Goal: Information Seeking & Learning: Learn about a topic

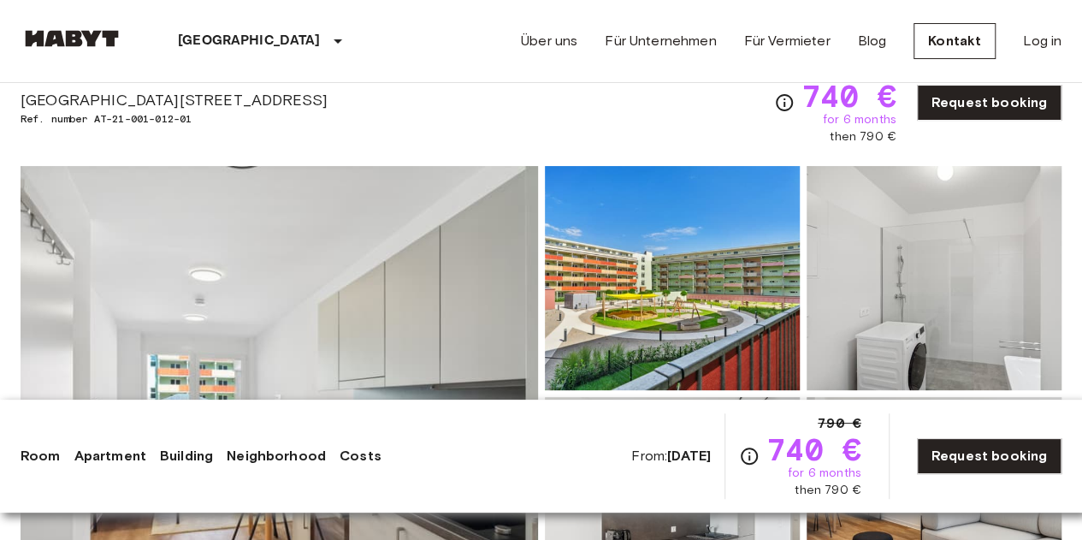
scroll to position [171, 0]
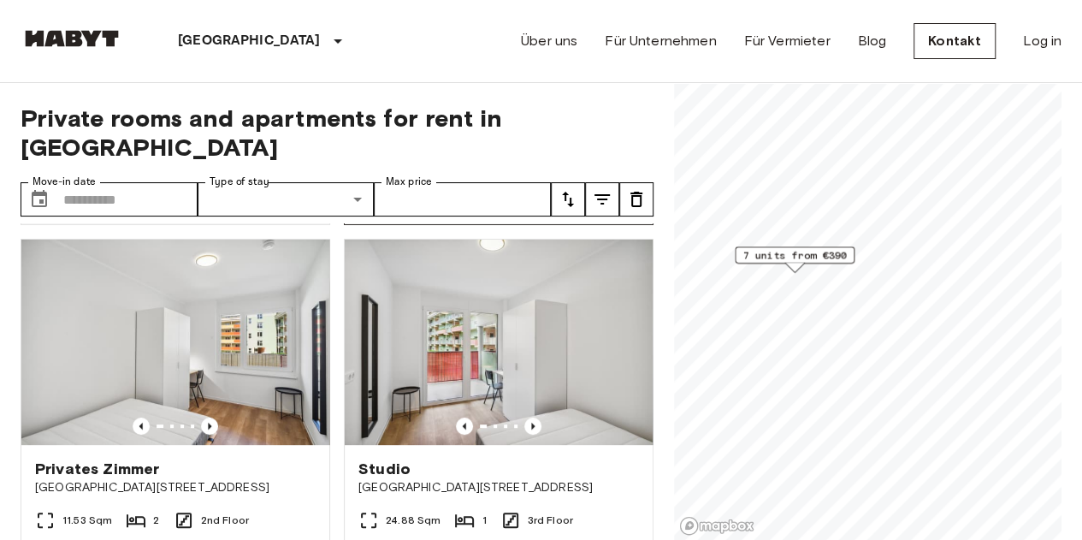
scroll to position [428, 0]
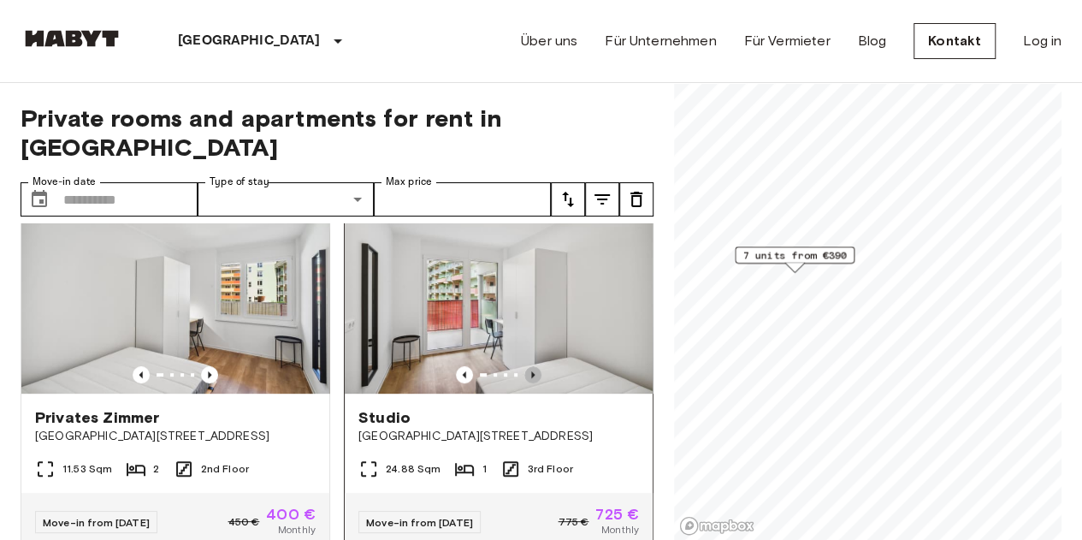
click at [531, 371] on icon "Previous image" at bounding box center [532, 374] width 3 height 7
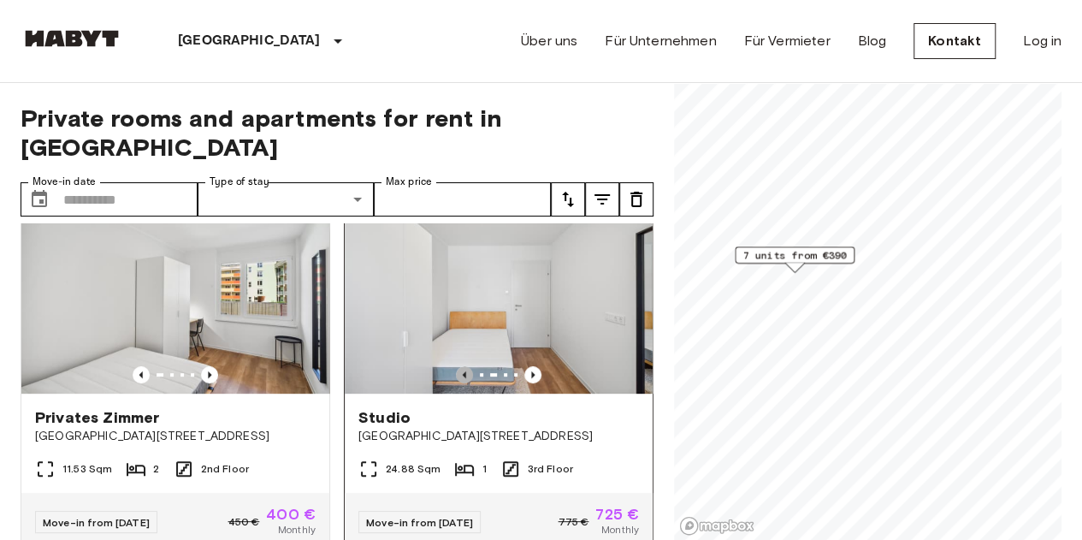
click at [456, 366] on icon "Previous image" at bounding box center [464, 374] width 17 height 17
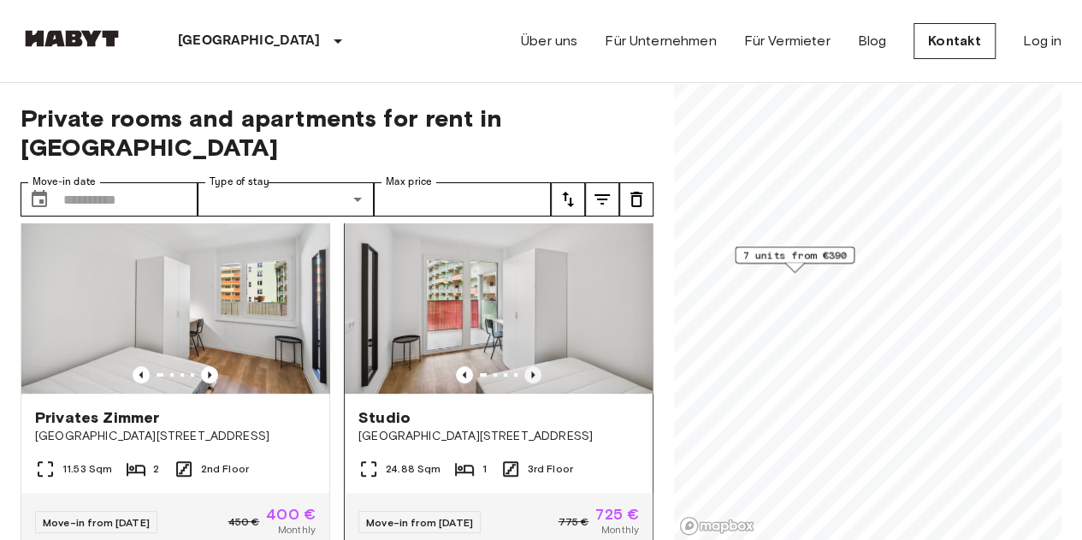
click at [531, 371] on icon "Previous image" at bounding box center [532, 374] width 3 height 7
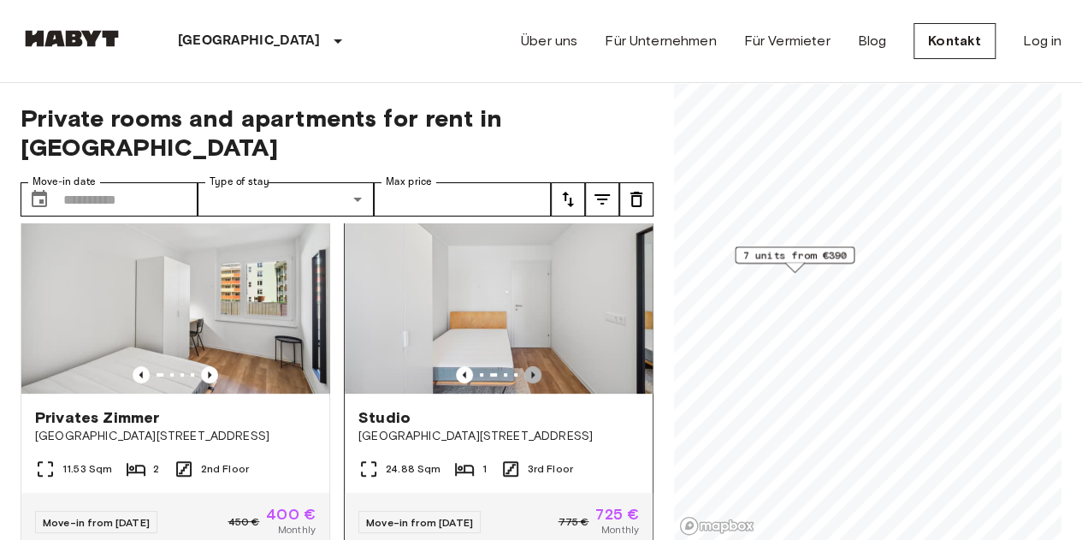
click at [531, 371] on icon "Previous image" at bounding box center [532, 374] width 3 height 7
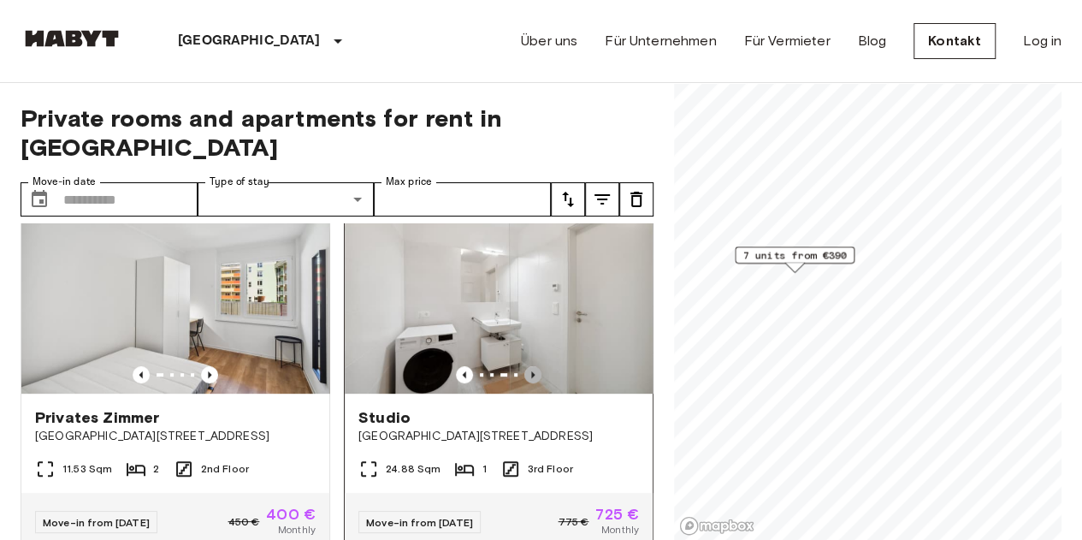
click at [531, 371] on icon "Previous image" at bounding box center [532, 374] width 3 height 7
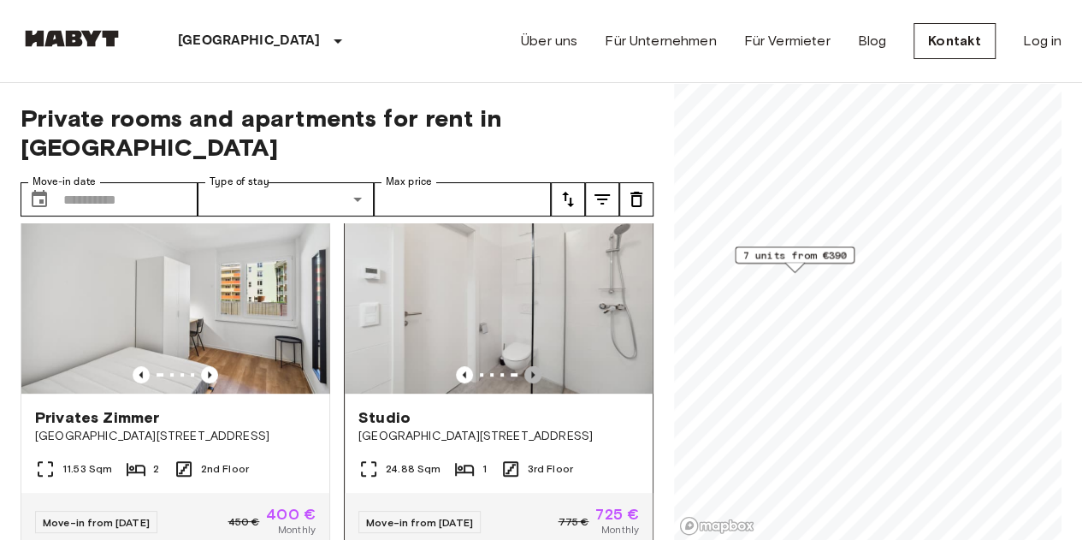
click at [531, 371] on icon "Previous image" at bounding box center [532, 374] width 3 height 7
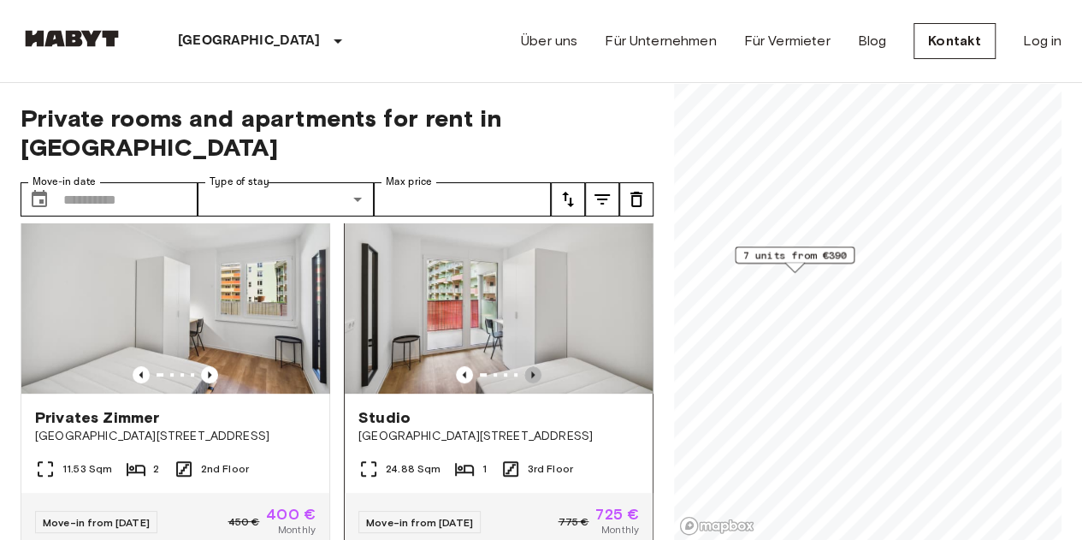
click at [531, 371] on icon "Previous image" at bounding box center [532, 374] width 3 height 7
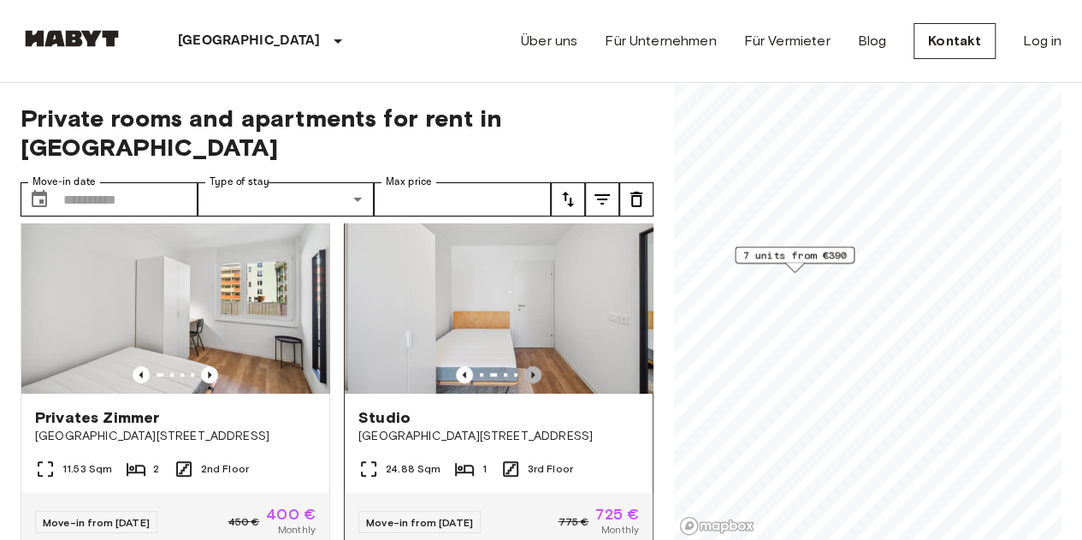
click at [531, 371] on icon "Previous image" at bounding box center [532, 374] width 3 height 7
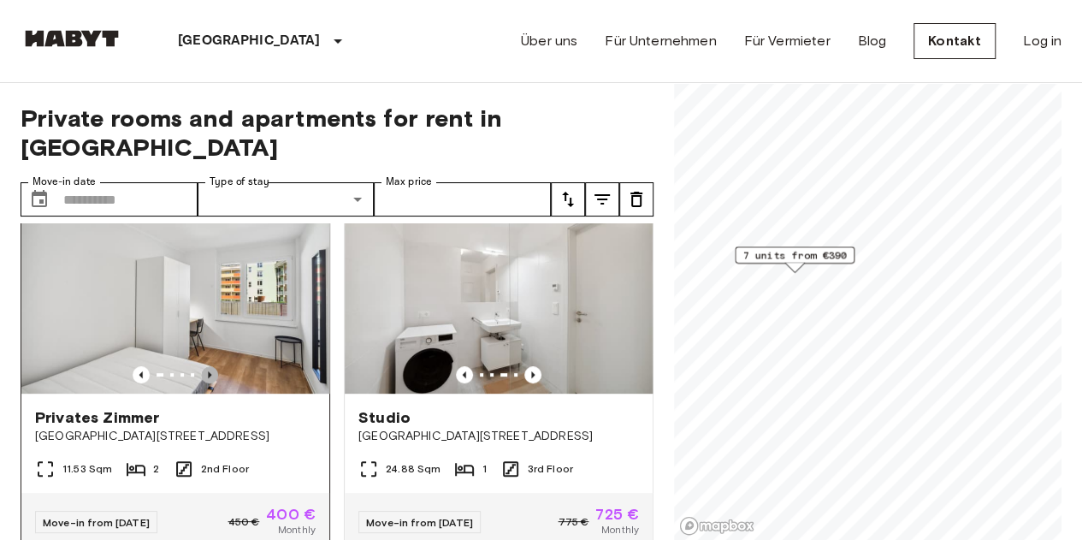
click at [204, 366] on icon "Previous image" at bounding box center [209, 374] width 17 height 17
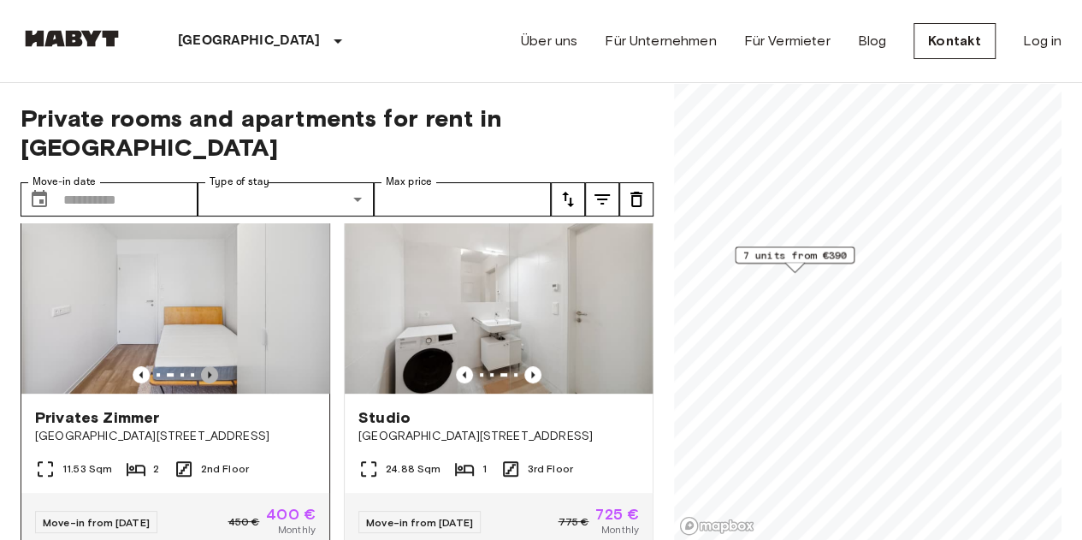
click at [204, 366] on icon "Previous image" at bounding box center [209, 374] width 17 height 17
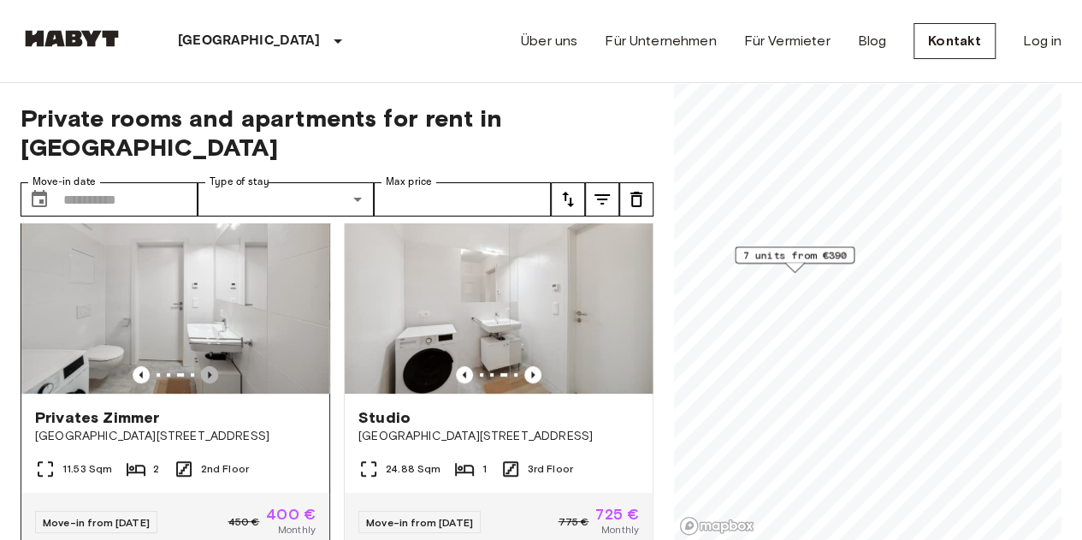
click at [204, 366] on icon "Previous image" at bounding box center [209, 374] width 17 height 17
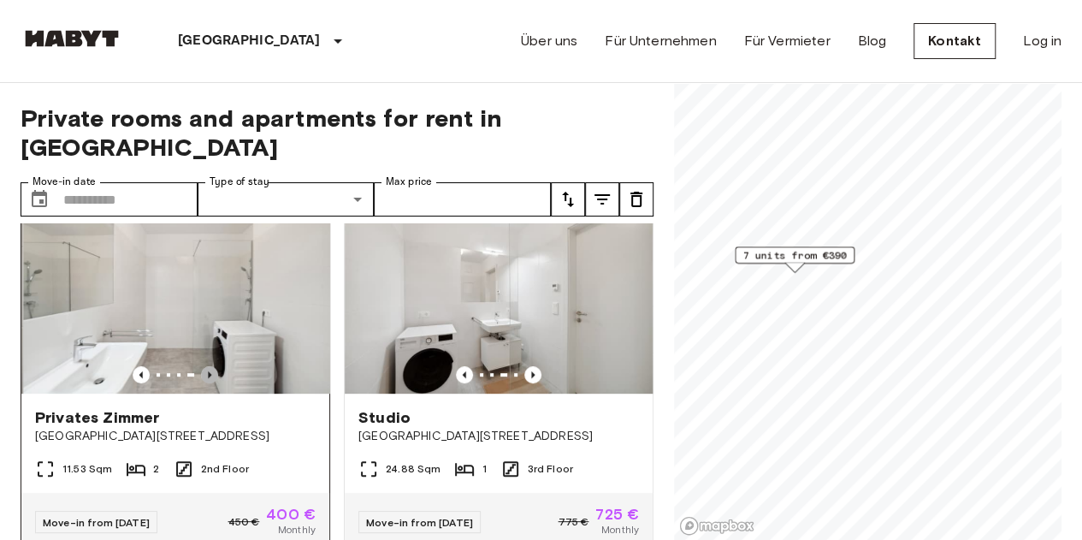
click at [204, 366] on icon "Previous image" at bounding box center [209, 374] width 17 height 17
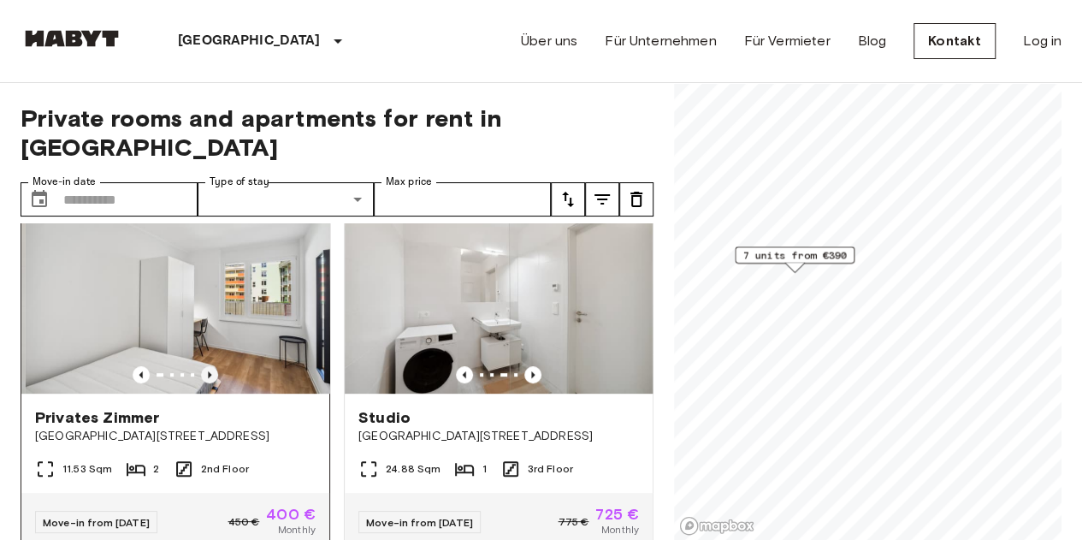
click at [204, 366] on icon "Previous image" at bounding box center [209, 374] width 17 height 17
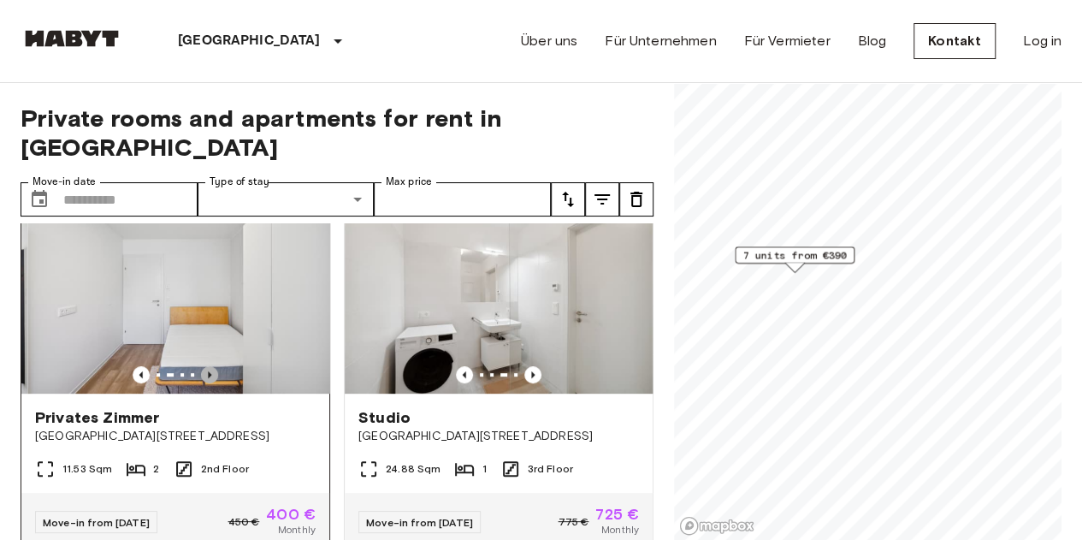
click at [204, 366] on icon "Previous image" at bounding box center [209, 374] width 17 height 17
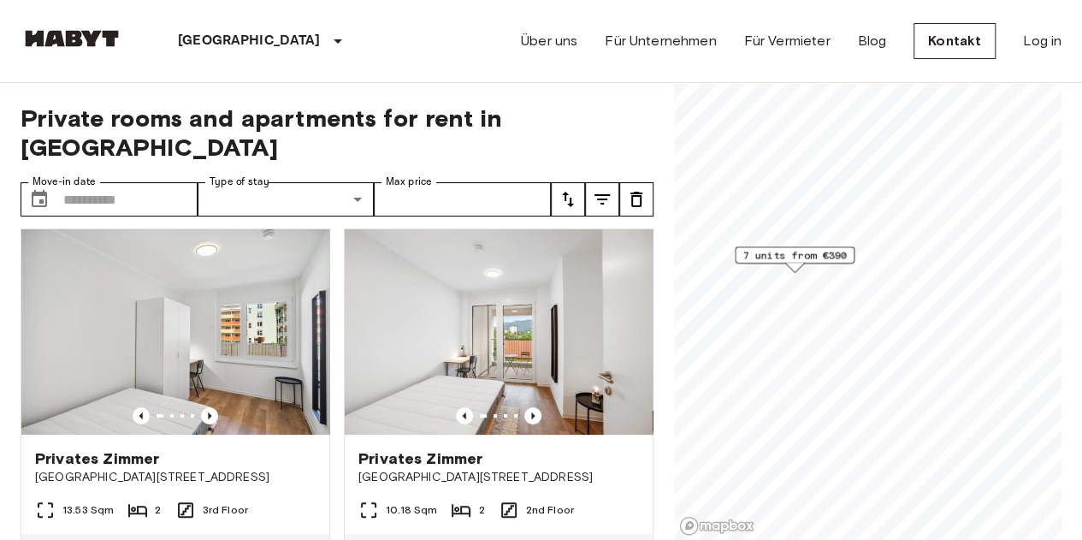
scroll to position [0, 0]
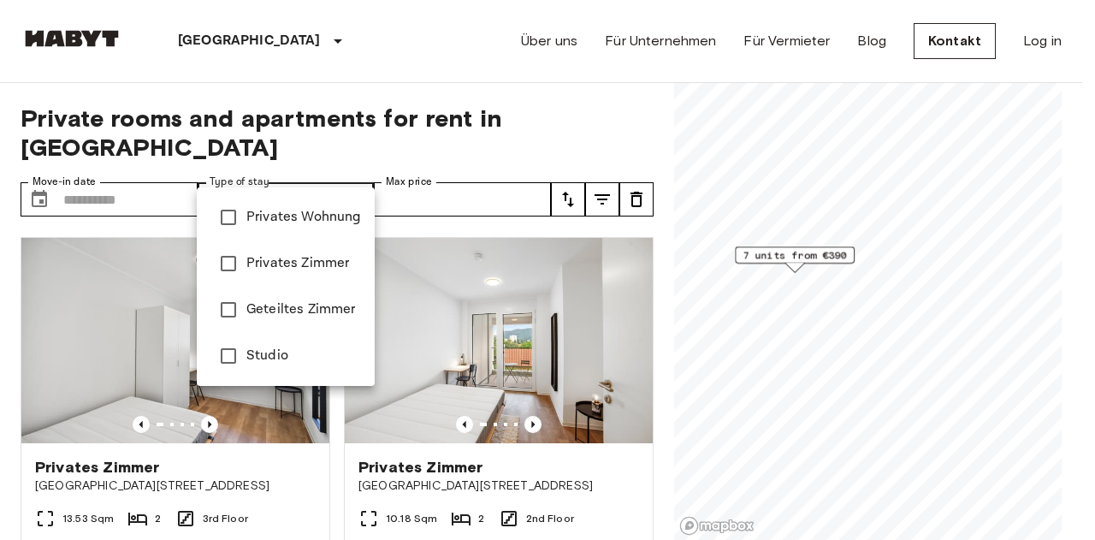
click at [511, 82] on div at bounding box center [547, 270] width 1095 height 540
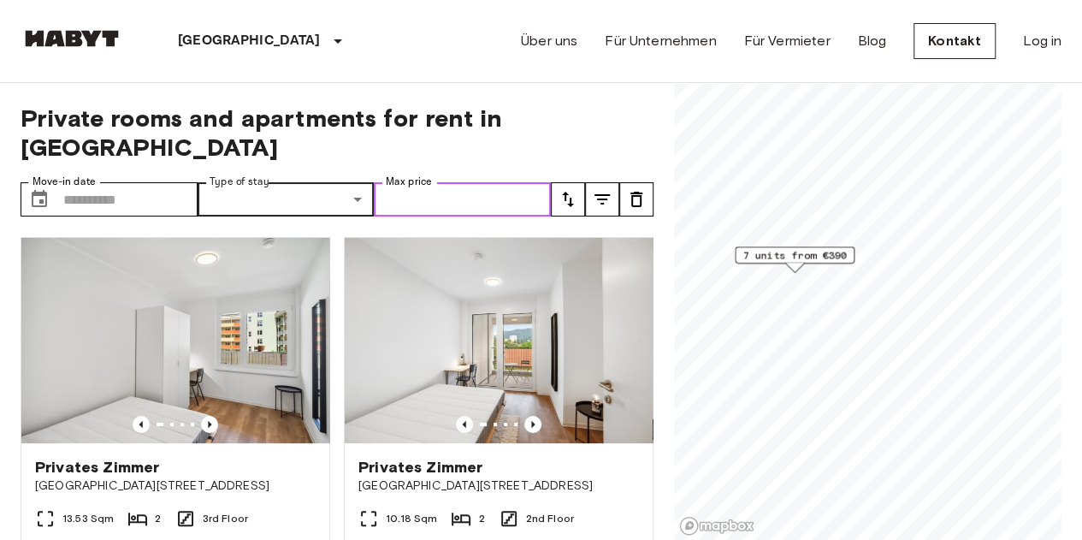
click at [499, 182] on input "Max price" at bounding box center [462, 199] width 177 height 34
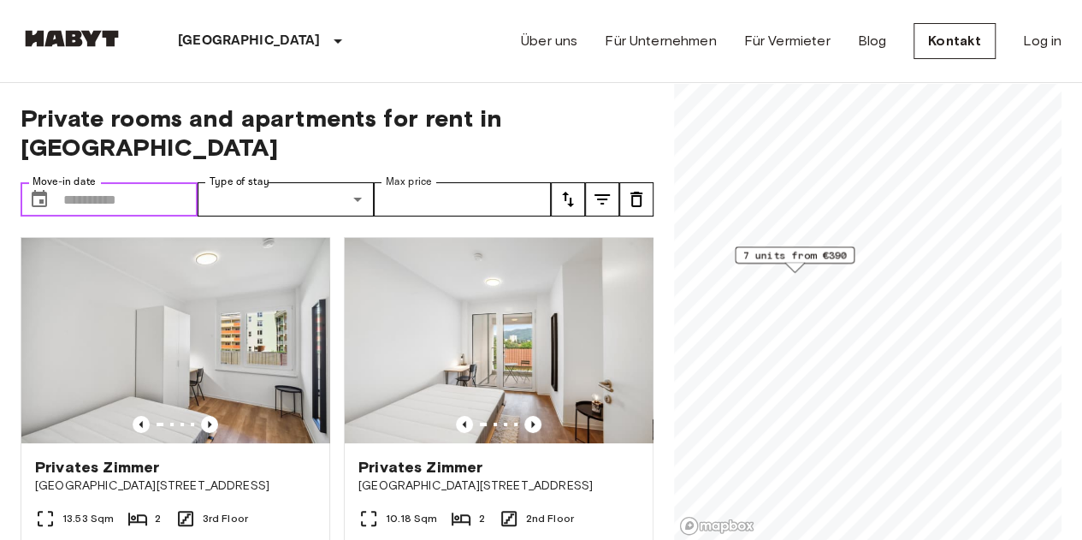
click at [128, 182] on input "Move-in date" at bounding box center [130, 199] width 134 height 34
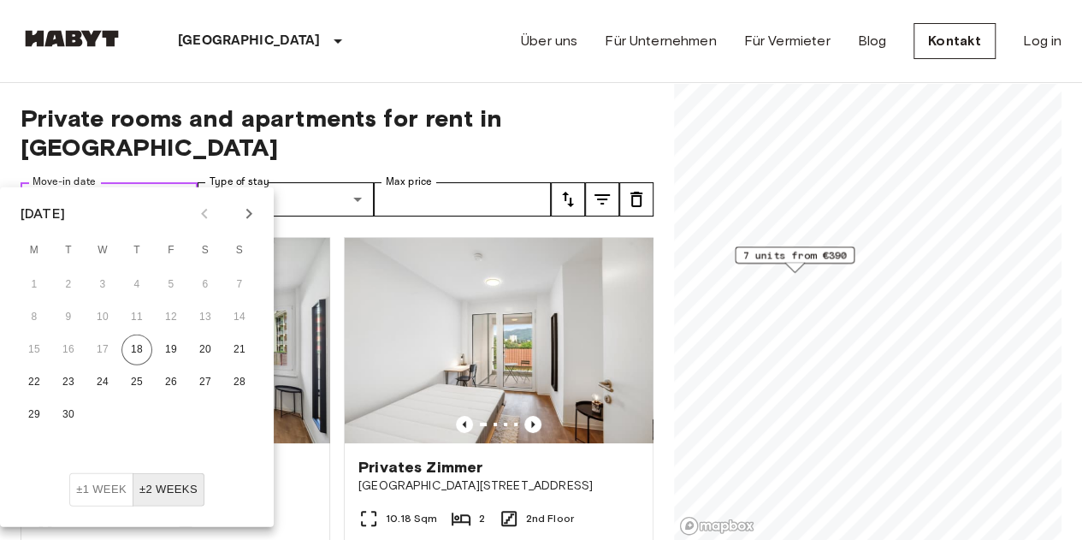
click at [128, 182] on input "Move-in date" at bounding box center [130, 199] width 134 height 34
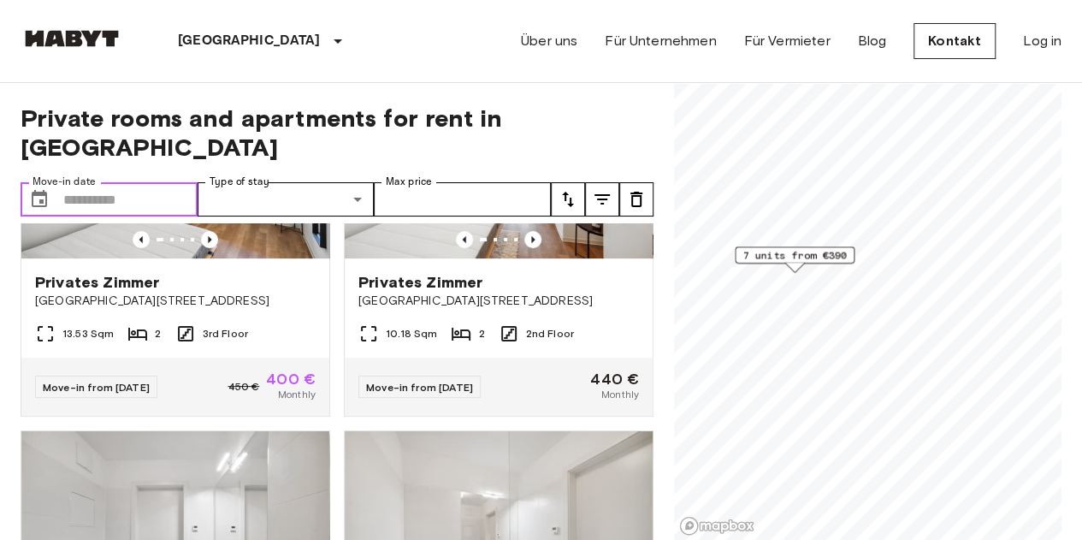
scroll to position [135, 0]
